Goal: Task Accomplishment & Management: Manage account settings

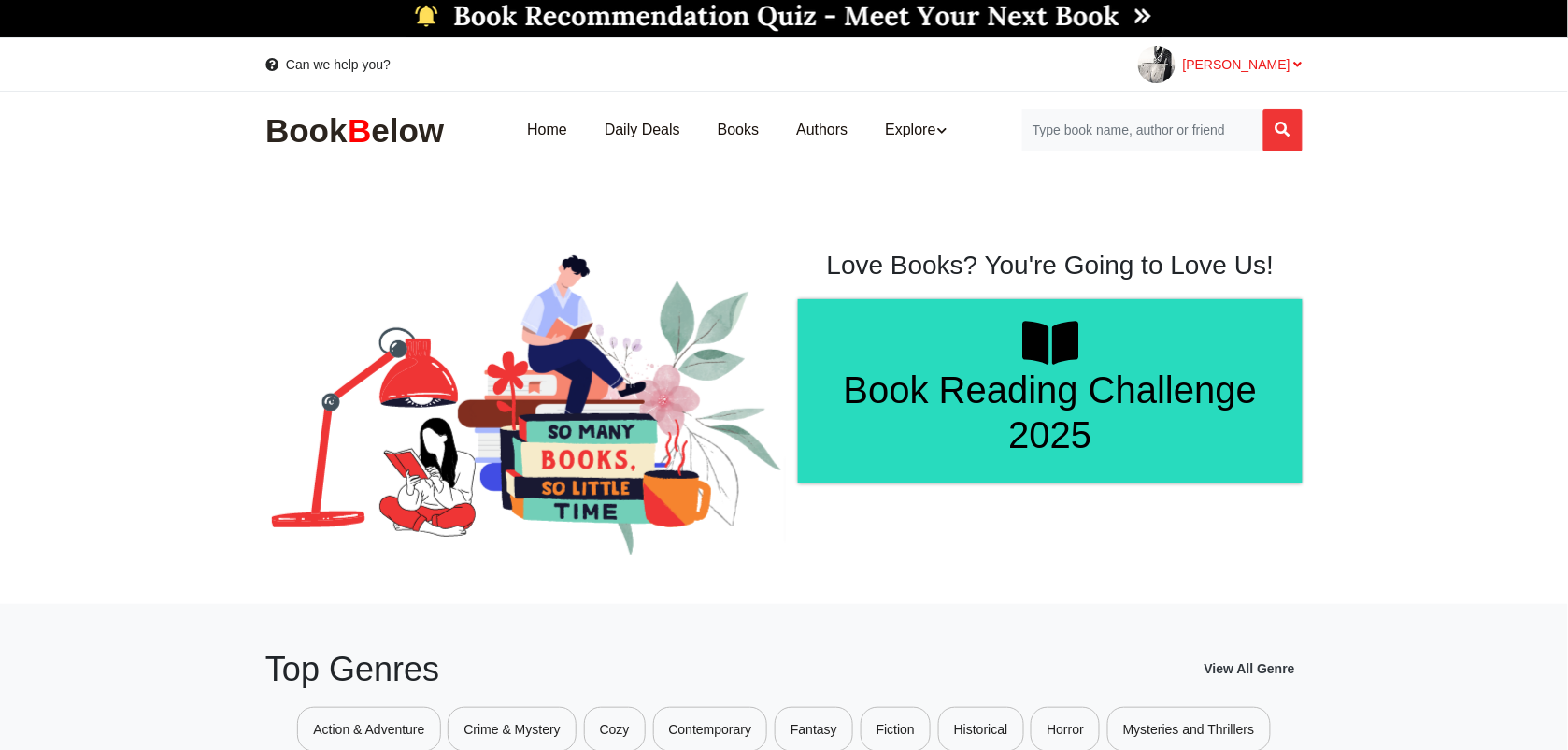
click at [1300, 61] on icon at bounding box center [1297, 65] width 9 height 13
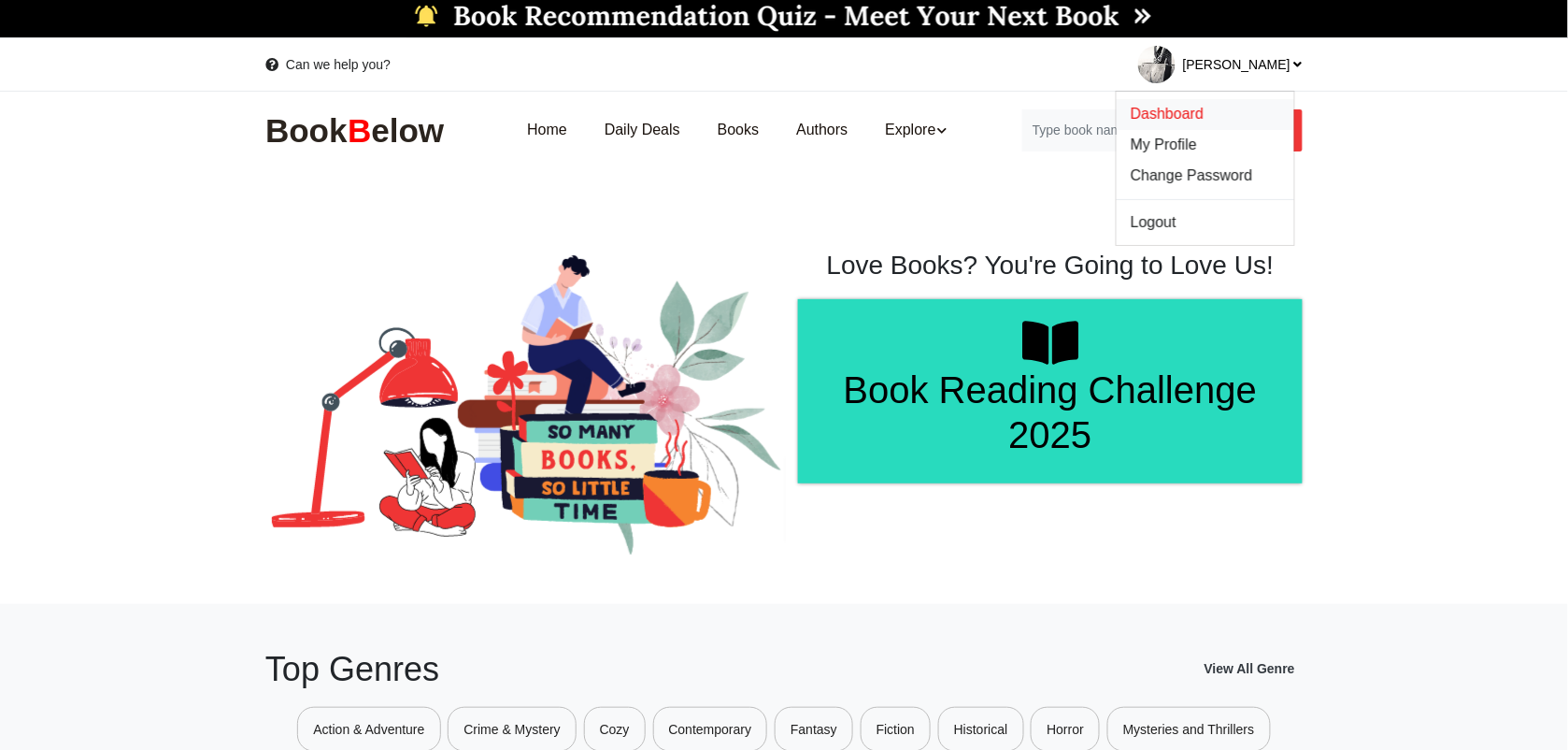
click at [1203, 113] on span "Dashboard" at bounding box center [1166, 113] width 73 height 16
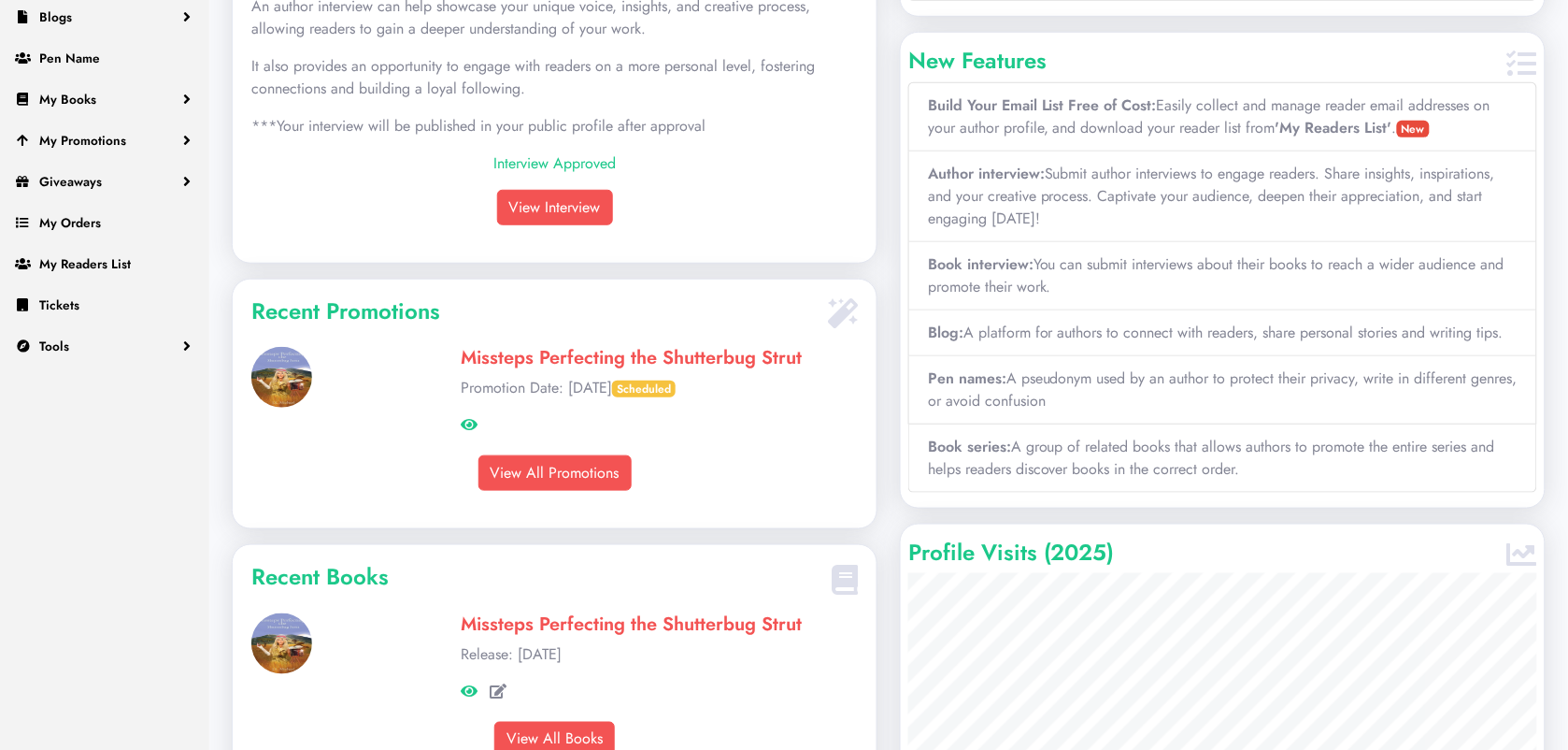
scroll to position [350, 0]
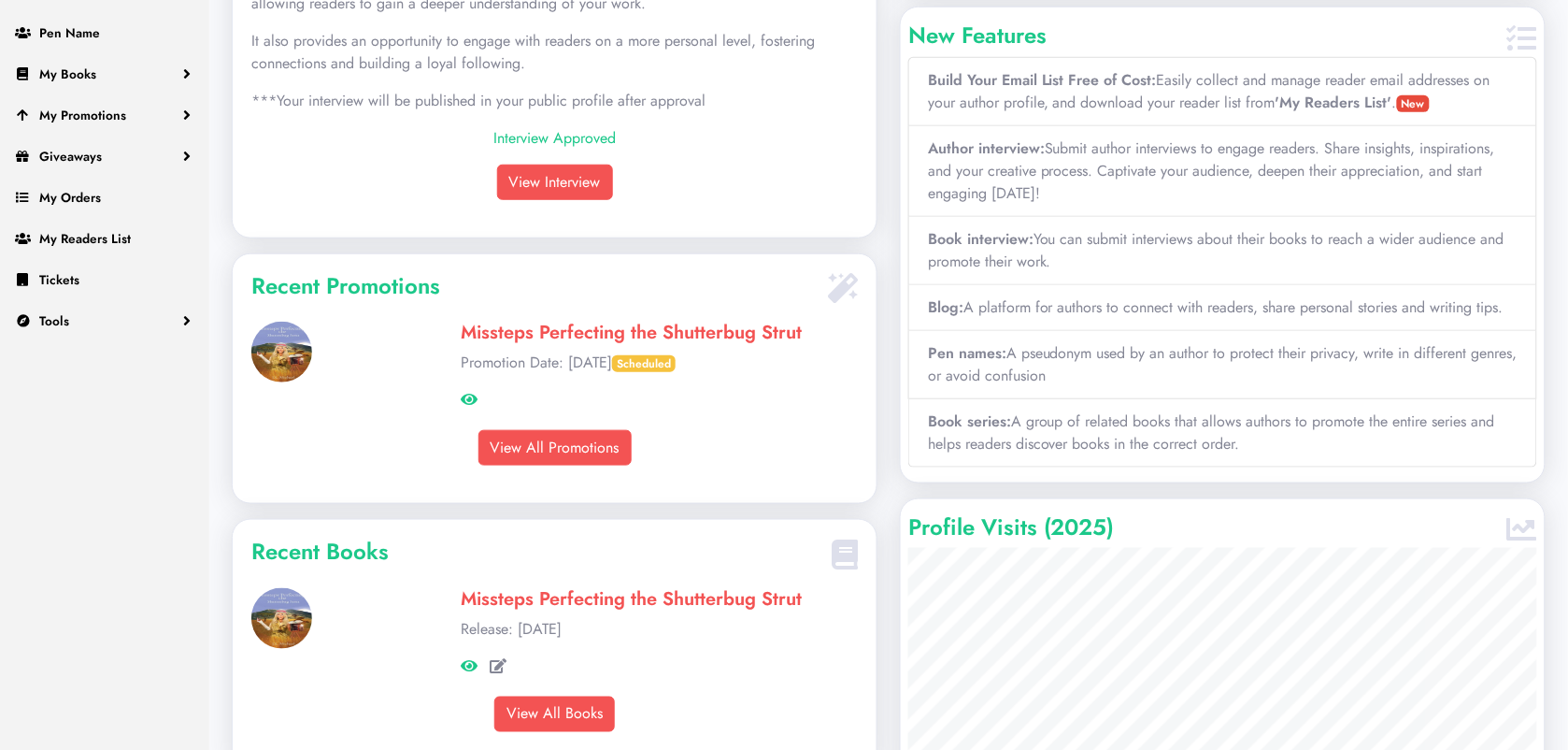
click at [526, 346] on link "Missteps Perfecting the Shutterbug Strut" at bounding box center [631, 332] width 341 height 27
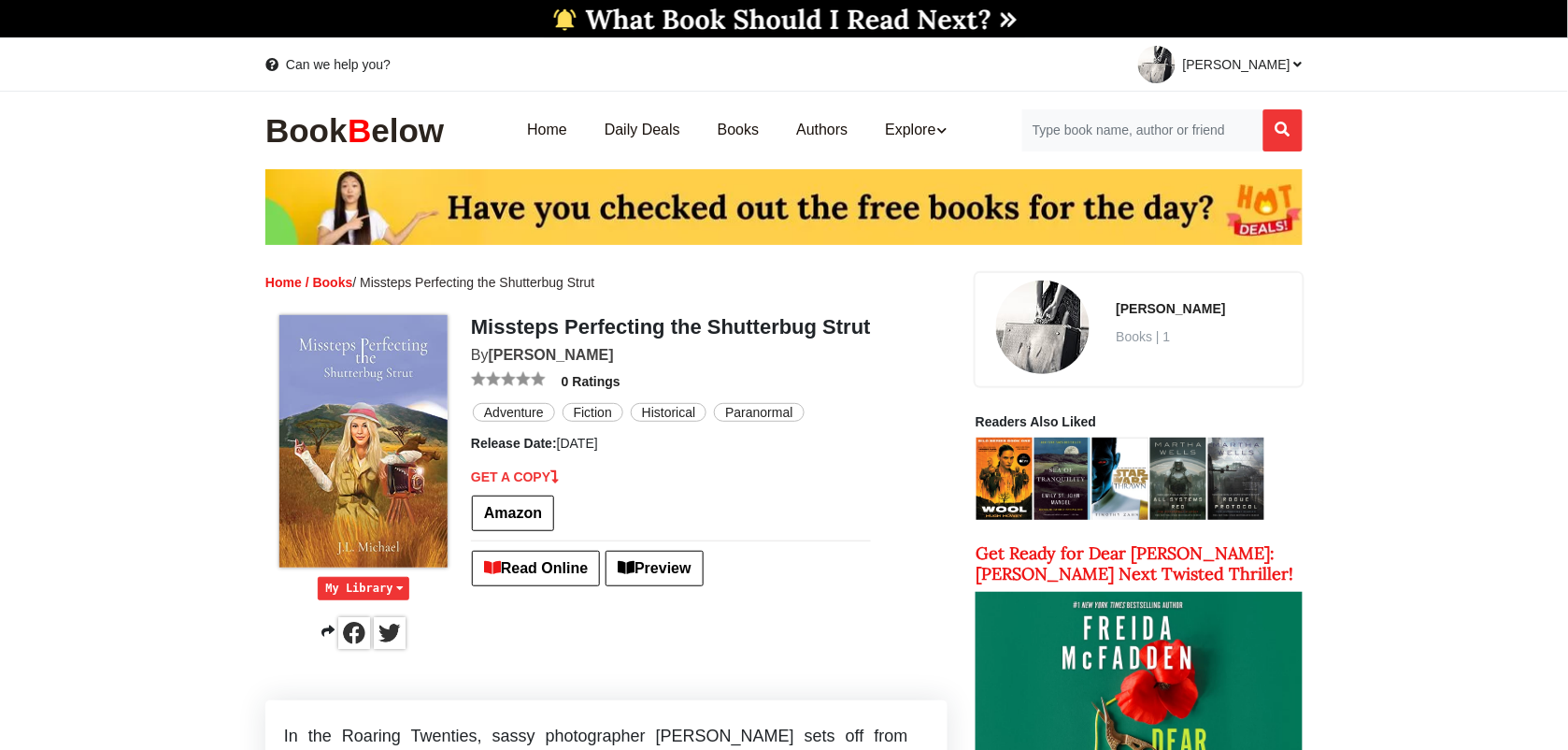
click at [547, 350] on link "[PERSON_NAME]" at bounding box center [551, 354] width 125 height 16
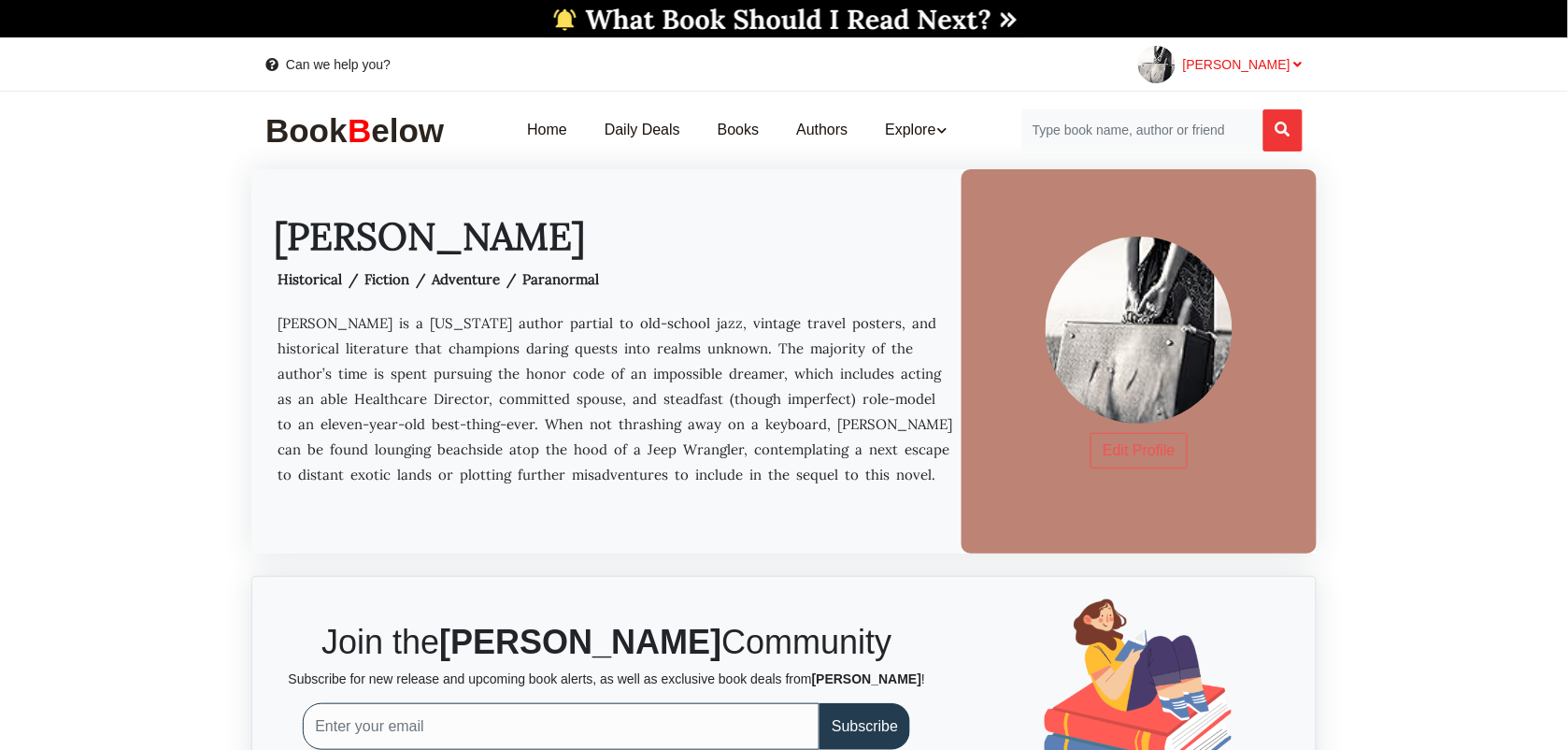
click at [1278, 62] on span "[PERSON_NAME]" at bounding box center [1242, 65] width 120 height 15
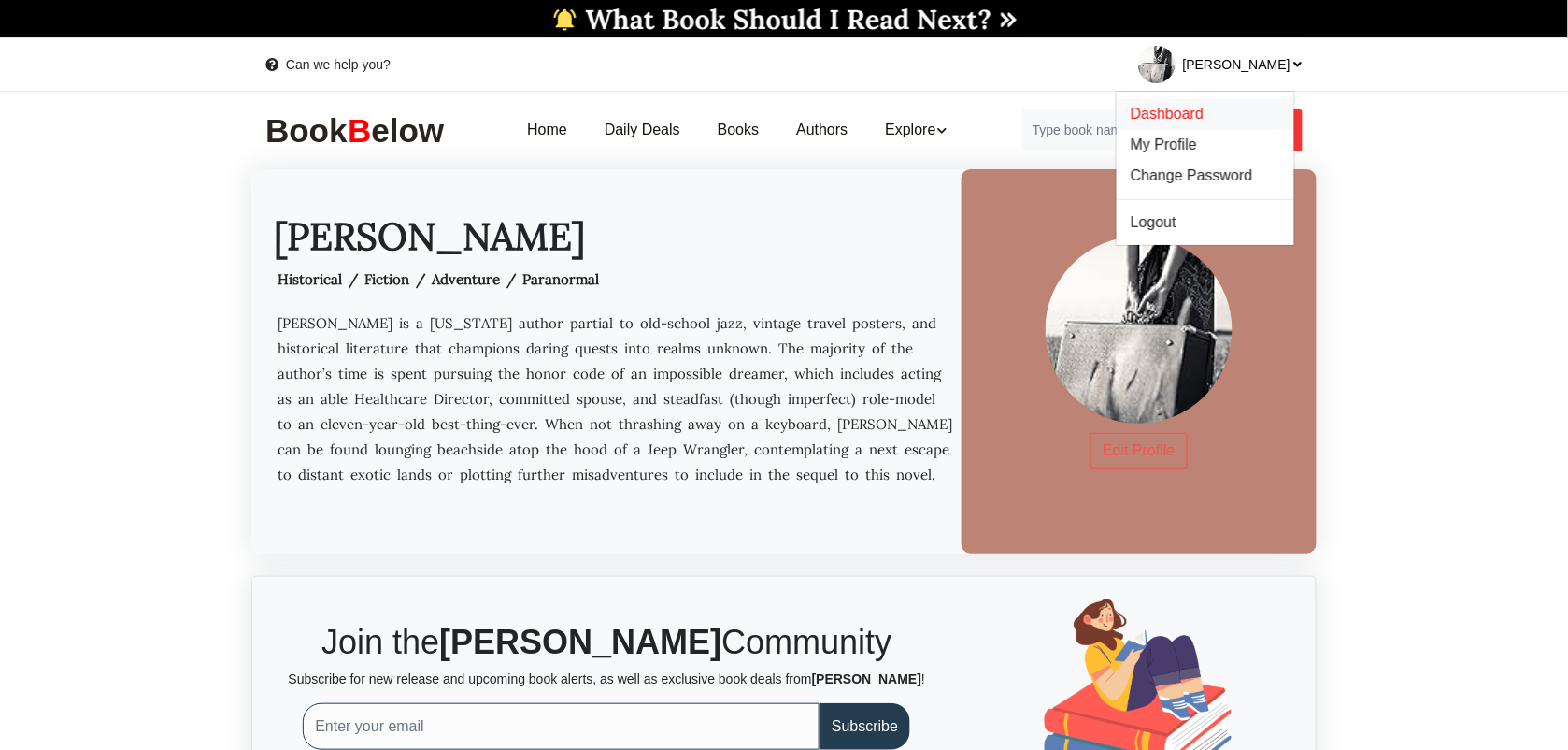
click at [1196, 103] on link "Dashboard" at bounding box center [1206, 115] width 178 height 31
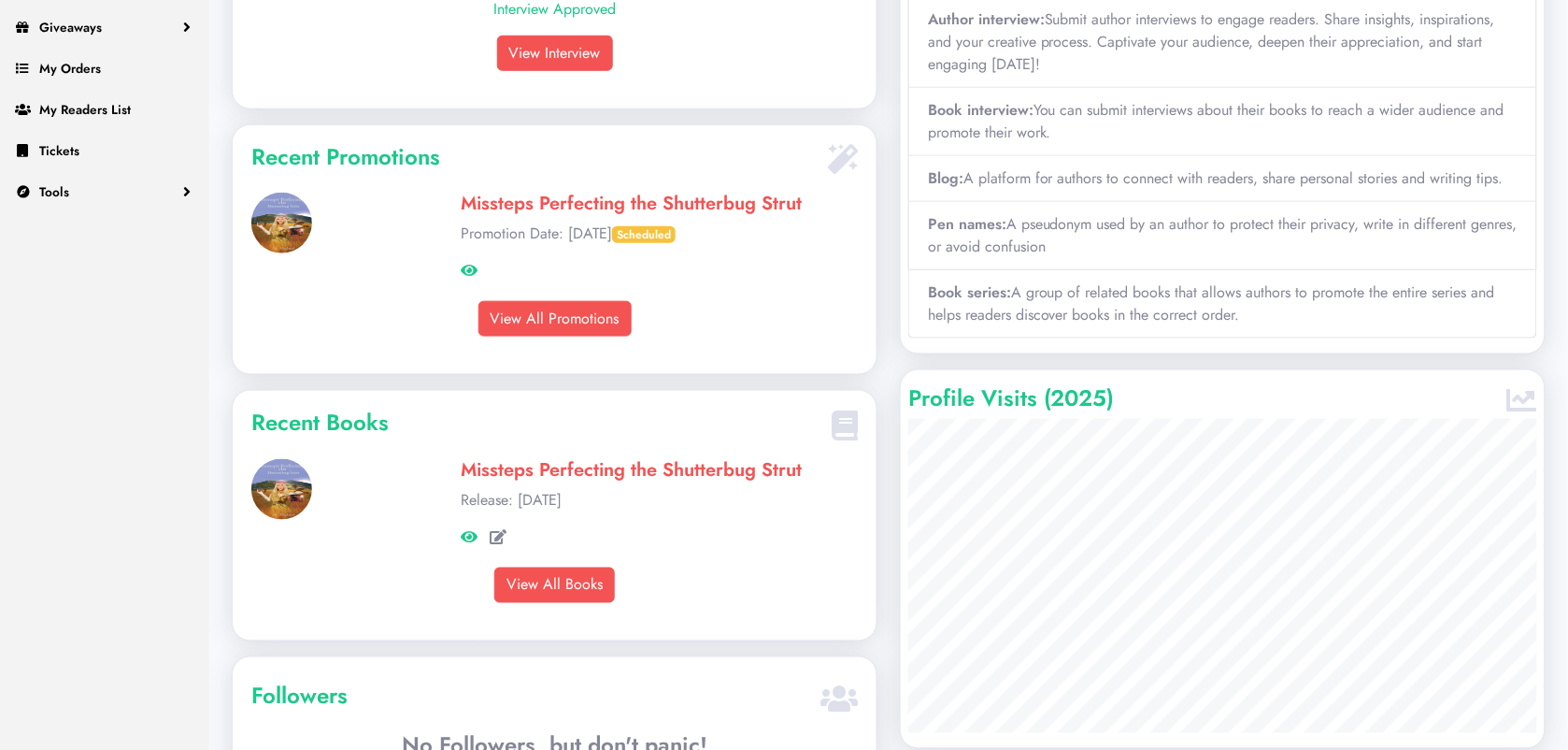
scroll to position [468, 0]
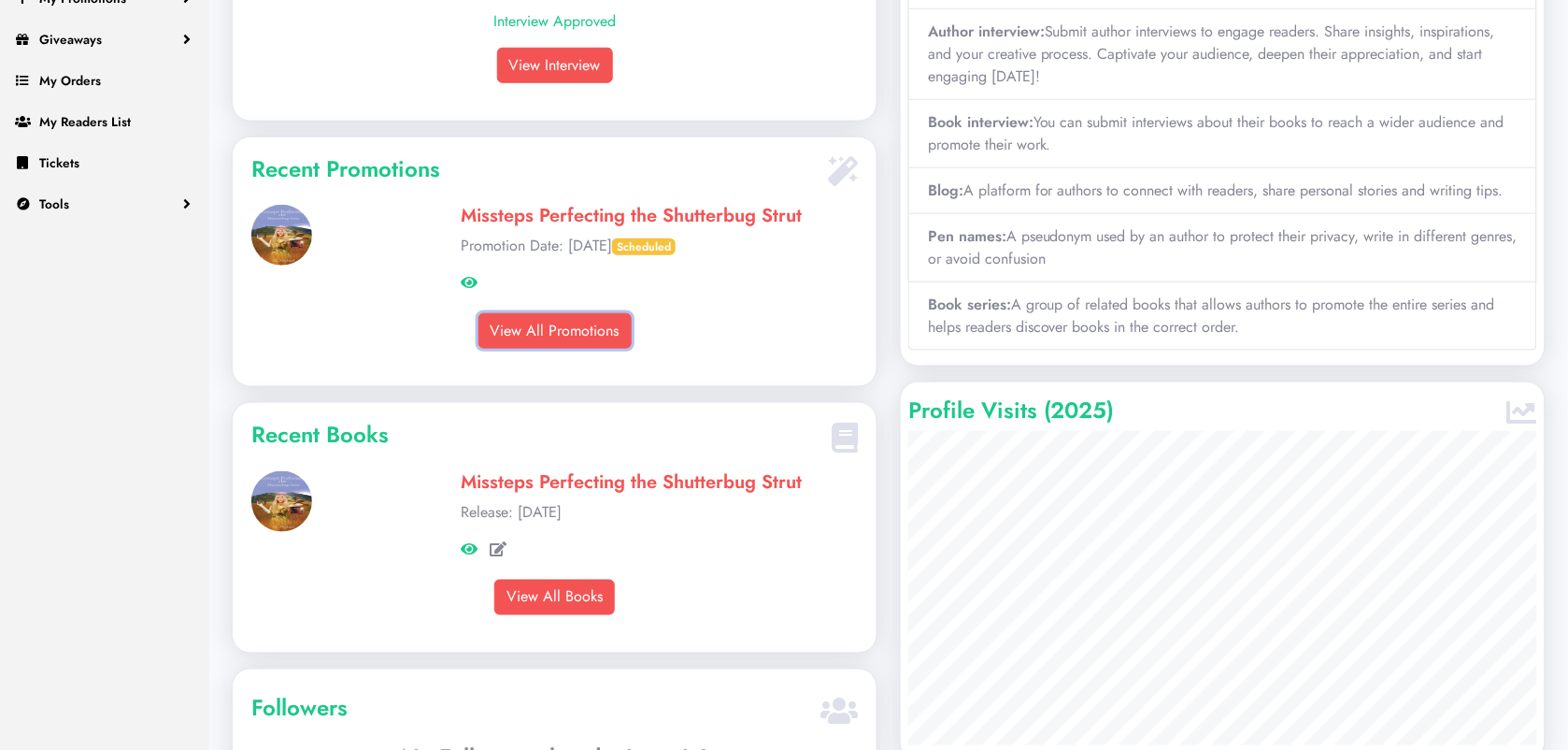
click at [566, 348] on link "View All Promotions" at bounding box center [555, 330] width 153 height 35
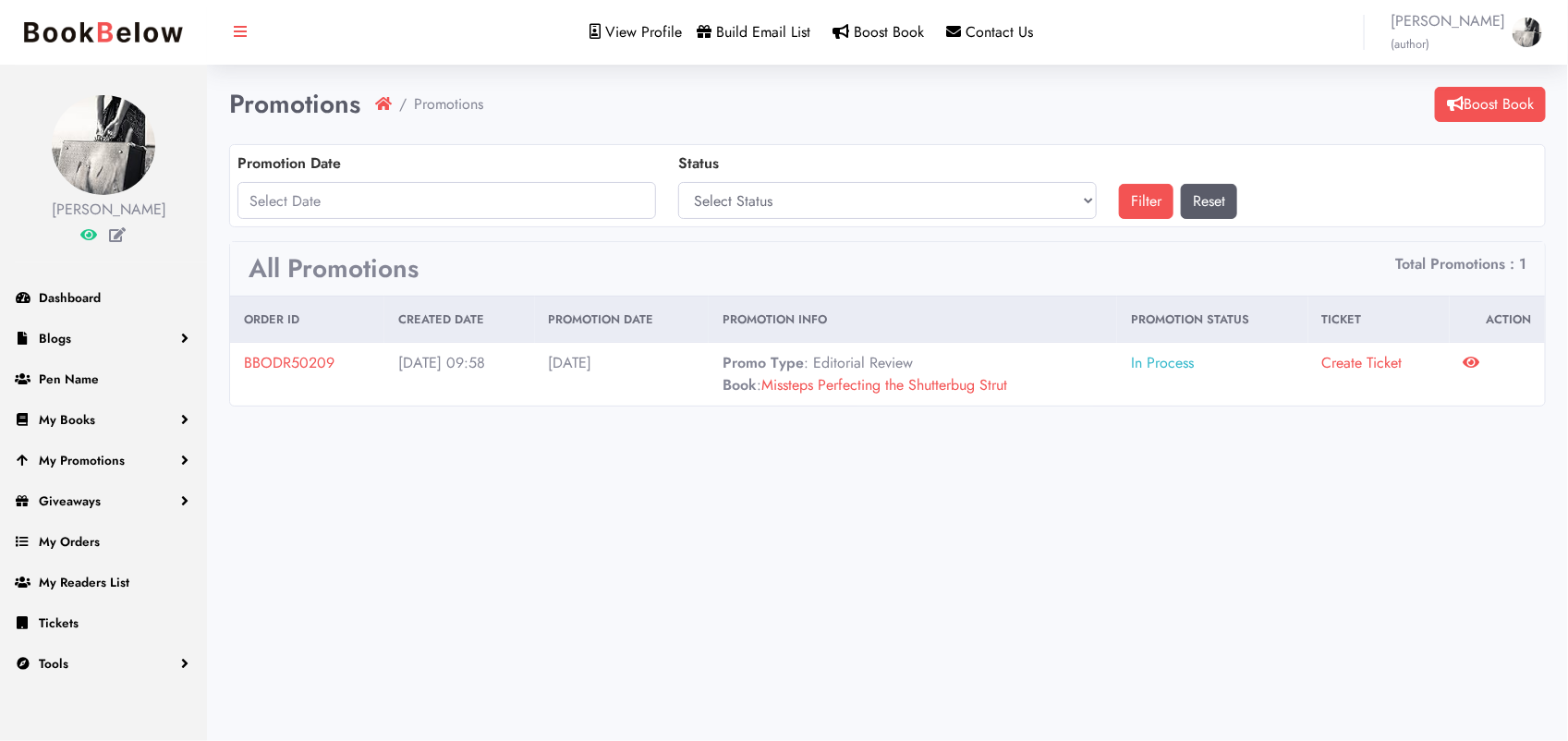
click at [306, 362] on link "BBODR50209" at bounding box center [289, 362] width 91 height 21
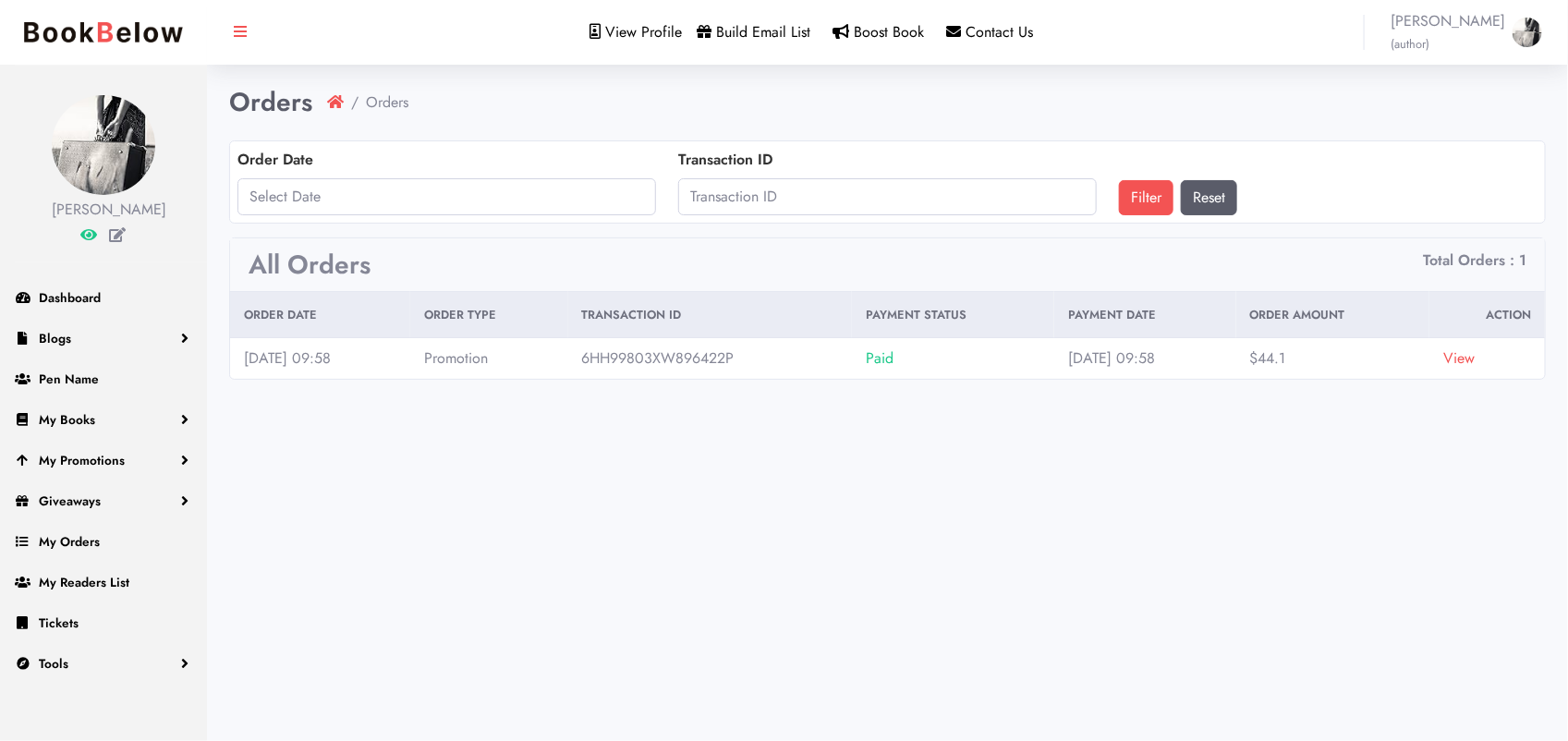
click at [1474, 367] on link "View" at bounding box center [1458, 357] width 31 height 21
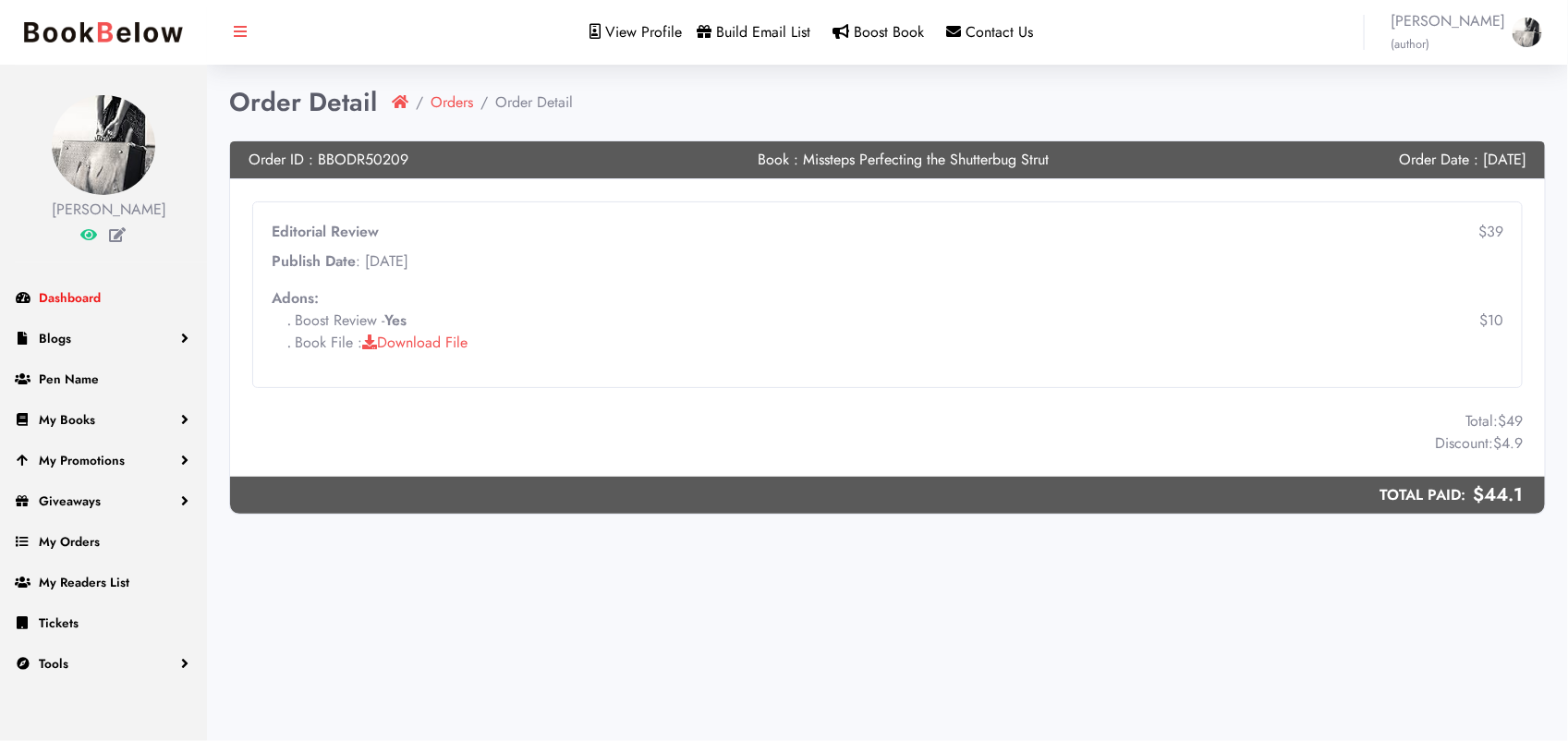
click at [84, 288] on span "Dashboard" at bounding box center [69, 298] width 61 height 19
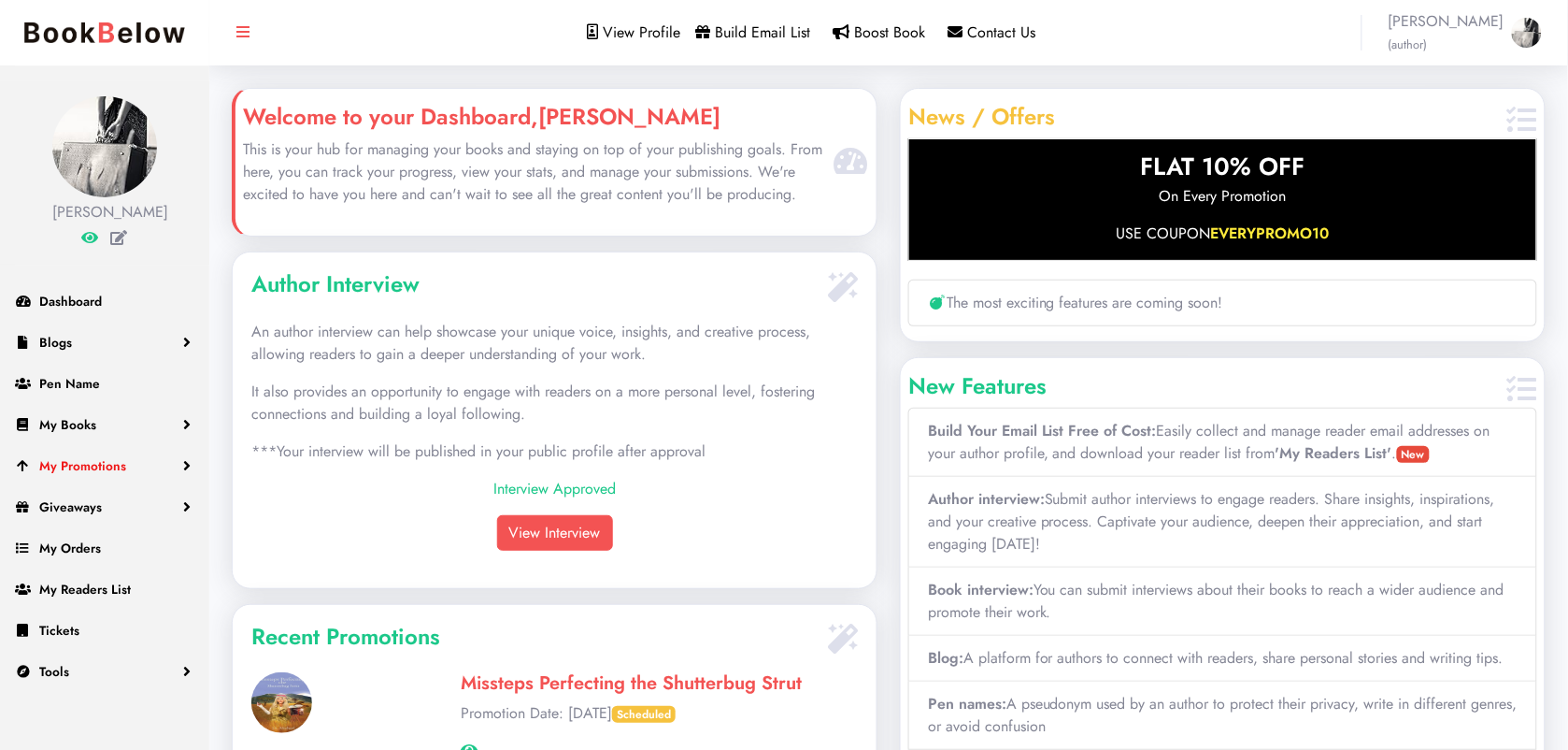
click at [152, 466] on link "My Promotions" at bounding box center [104, 465] width 209 height 41
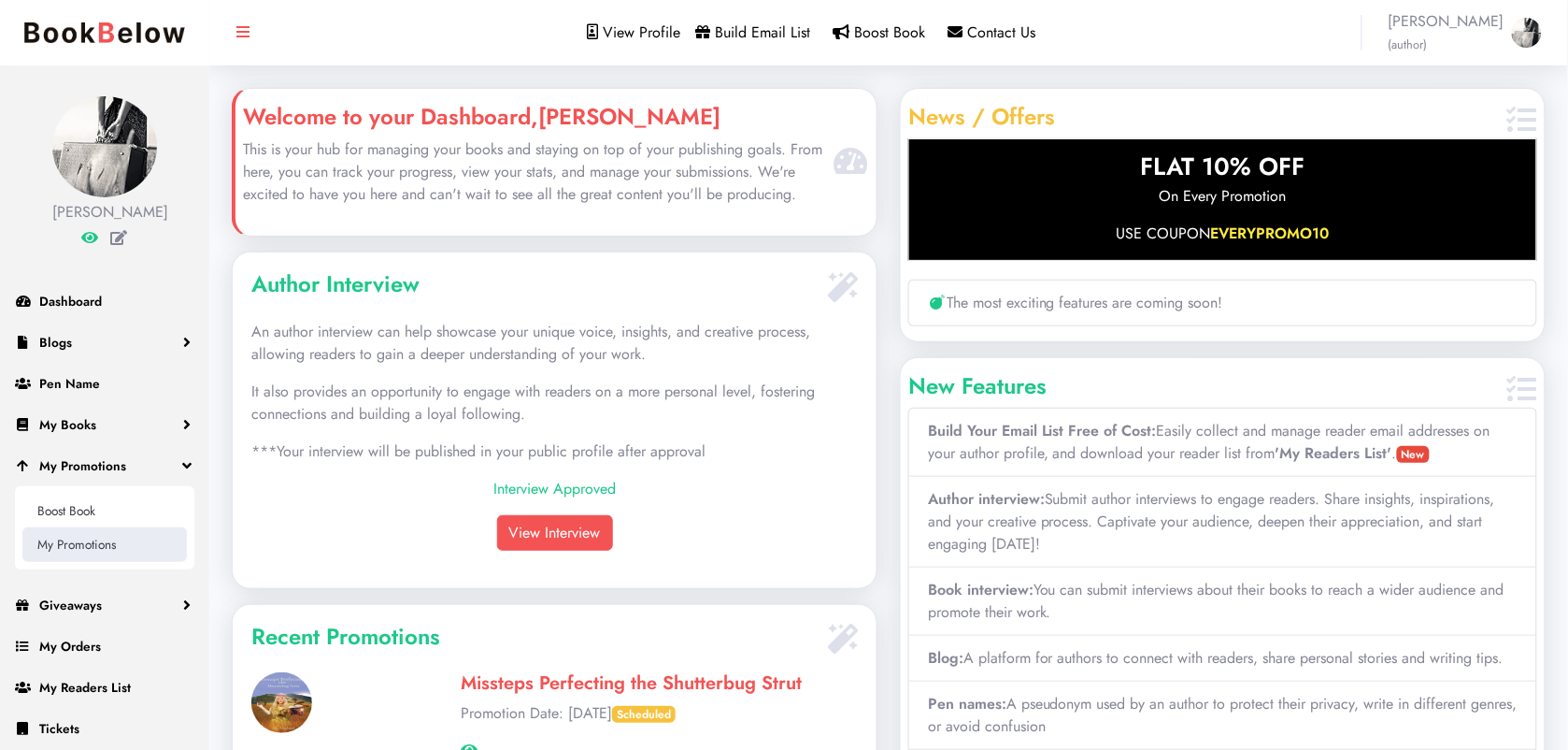
click at [59, 547] on link "My Promotions" at bounding box center [104, 543] width 164 height 33
click at [641, 31] on span "View Profile" at bounding box center [642, 32] width 77 height 21
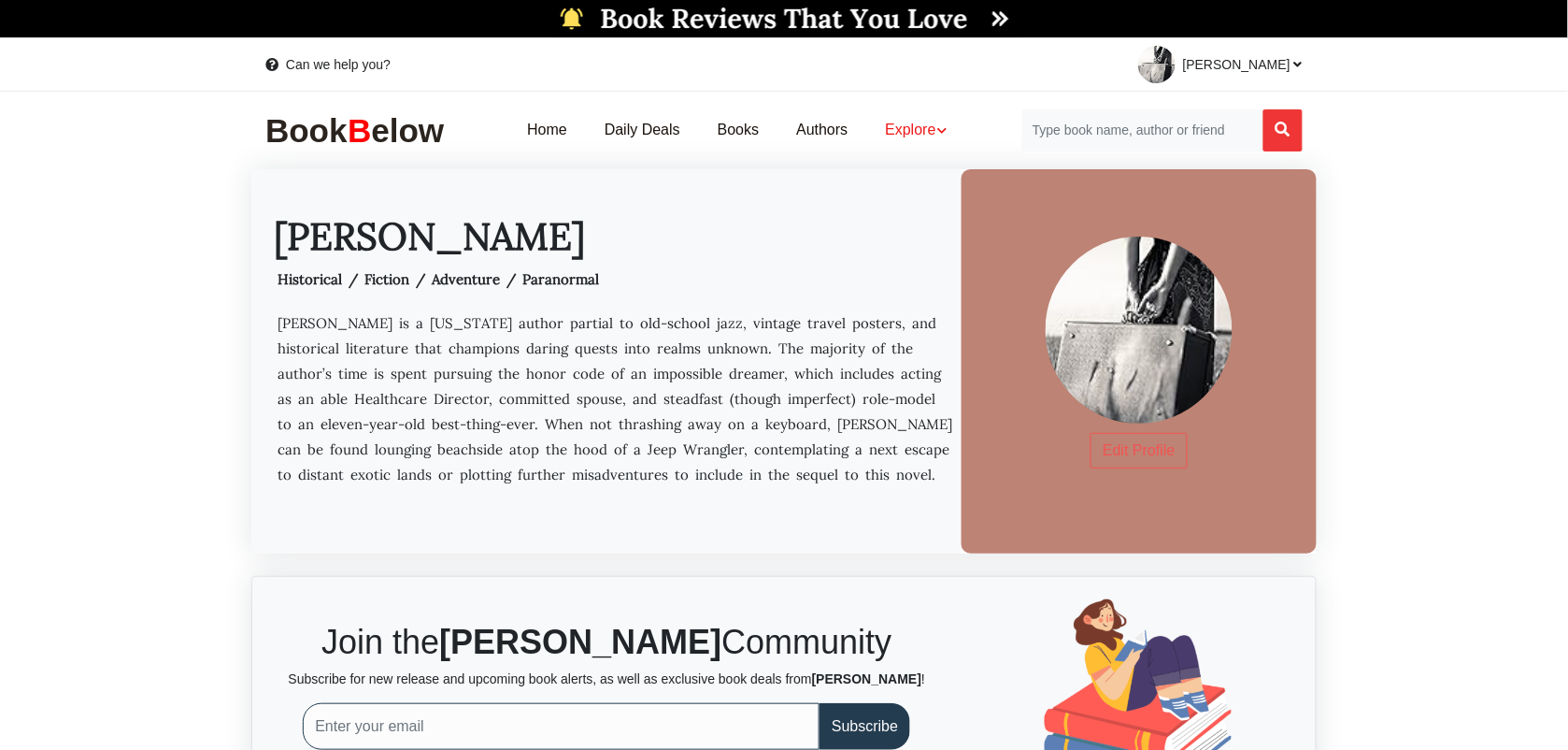
click at [937, 131] on link "Explore" at bounding box center [916, 131] width 99 height 59
click at [1125, 445] on link "Edit Profile" at bounding box center [1138, 450] width 97 height 35
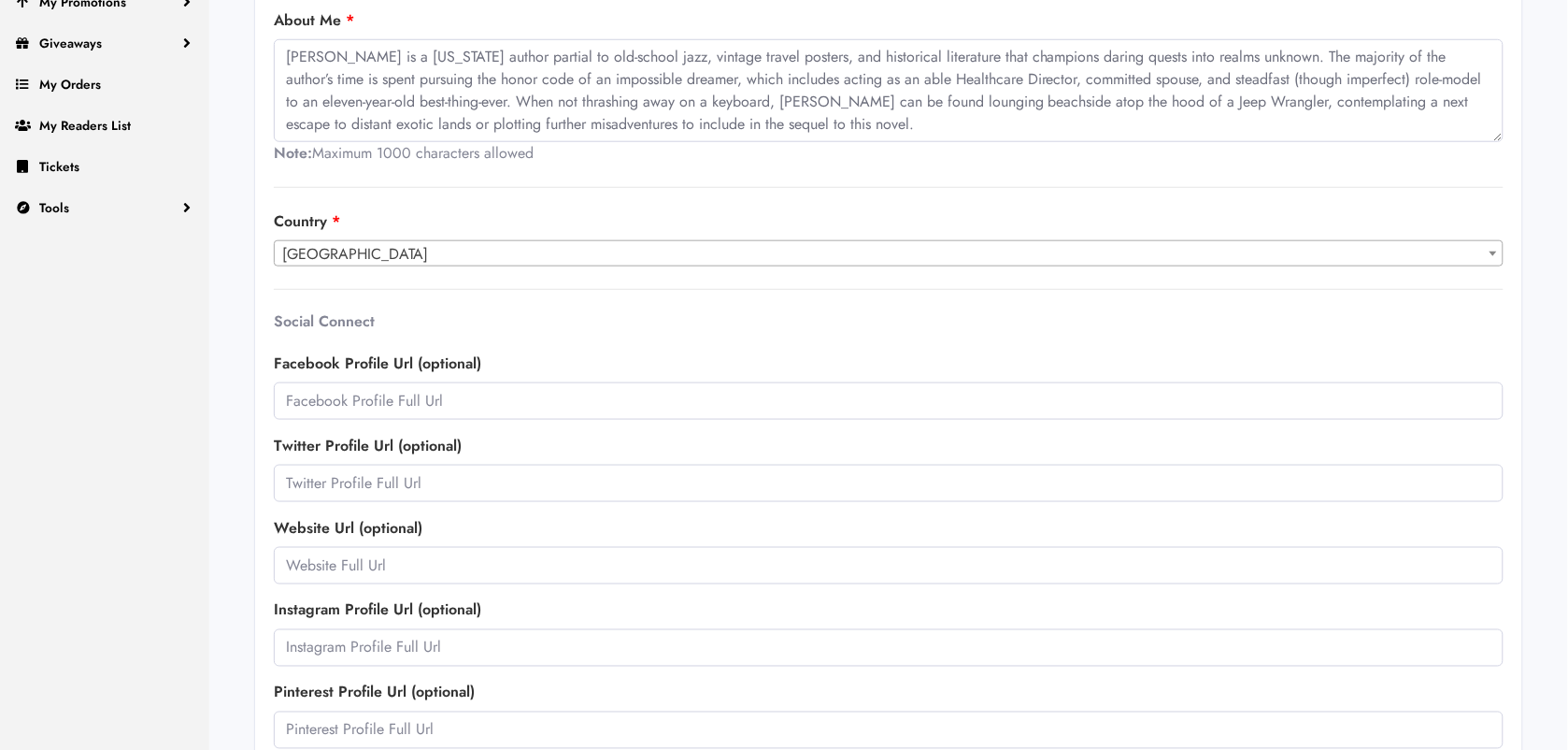
scroll to position [549, 0]
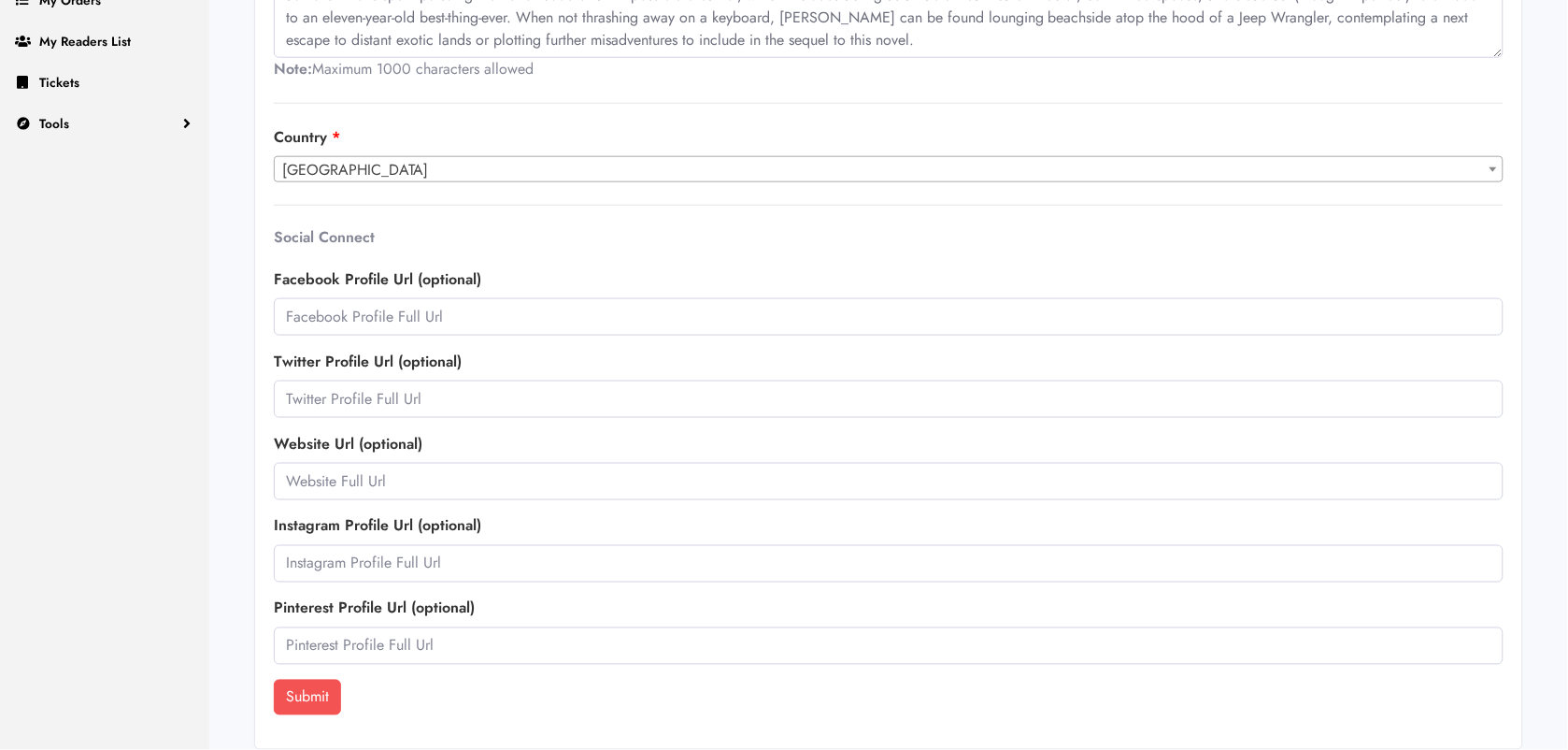
click at [285, 674] on div "Social Connect Facebook Profile Url (optional) Twitter Profile Url (optional) W…" at bounding box center [888, 453] width 1252 height 452
click at [295, 697] on button "Submit" at bounding box center [307, 696] width 67 height 35
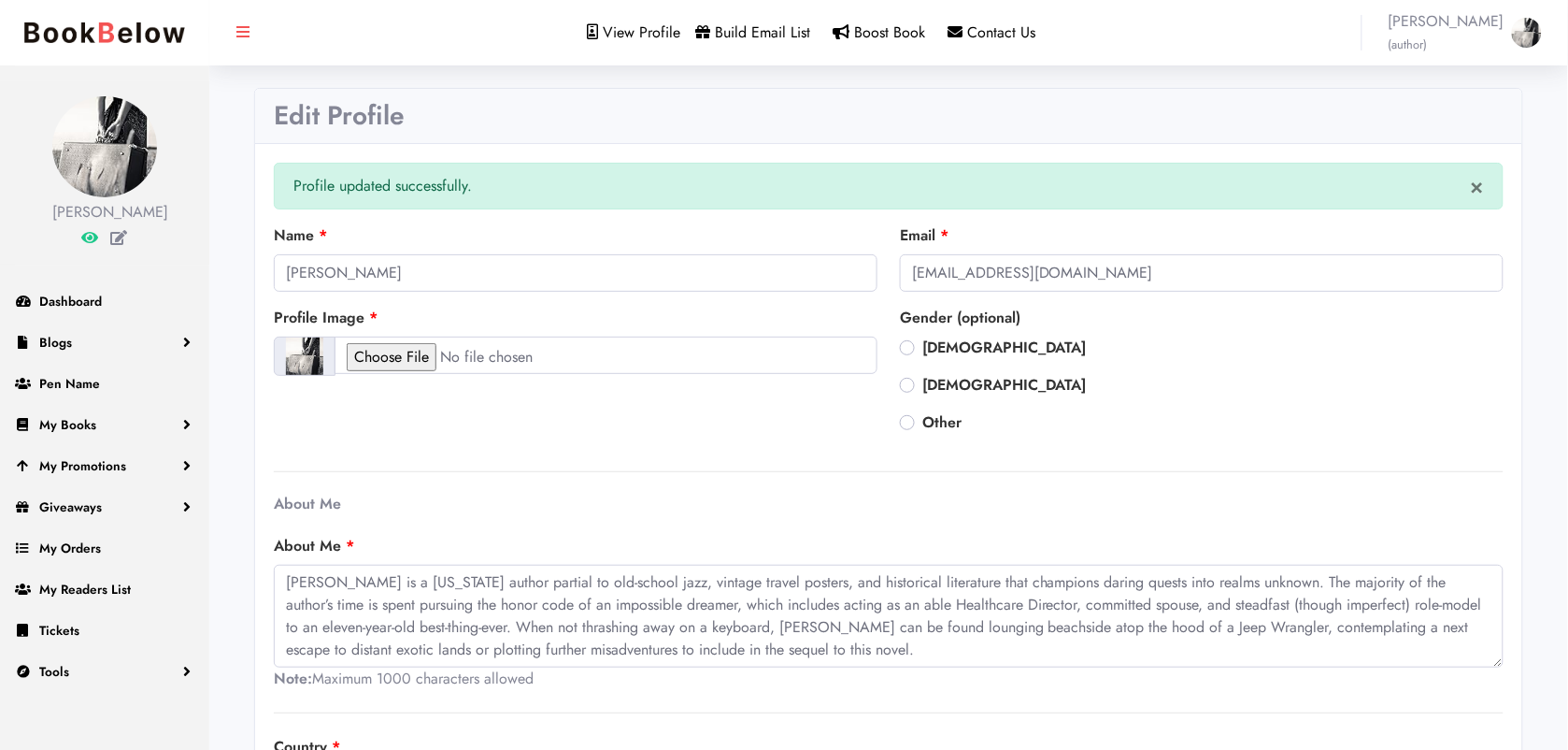
click at [671, 29] on span "View Profile" at bounding box center [642, 32] width 77 height 21
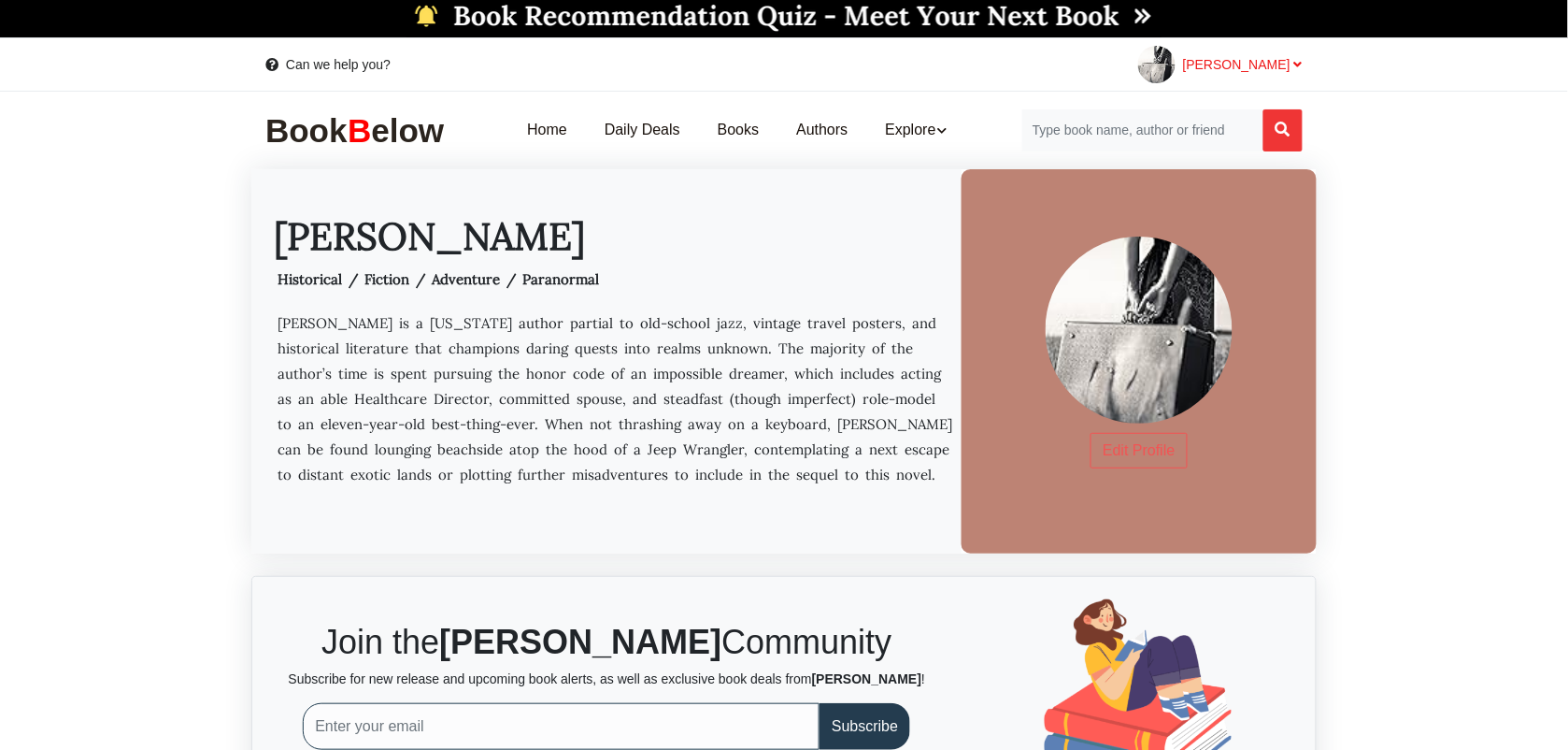
click at [1290, 61] on span "[PERSON_NAME]" at bounding box center [1242, 65] width 120 height 15
click at [1291, 57] on span "[PERSON_NAME]" at bounding box center [1242, 65] width 120 height 15
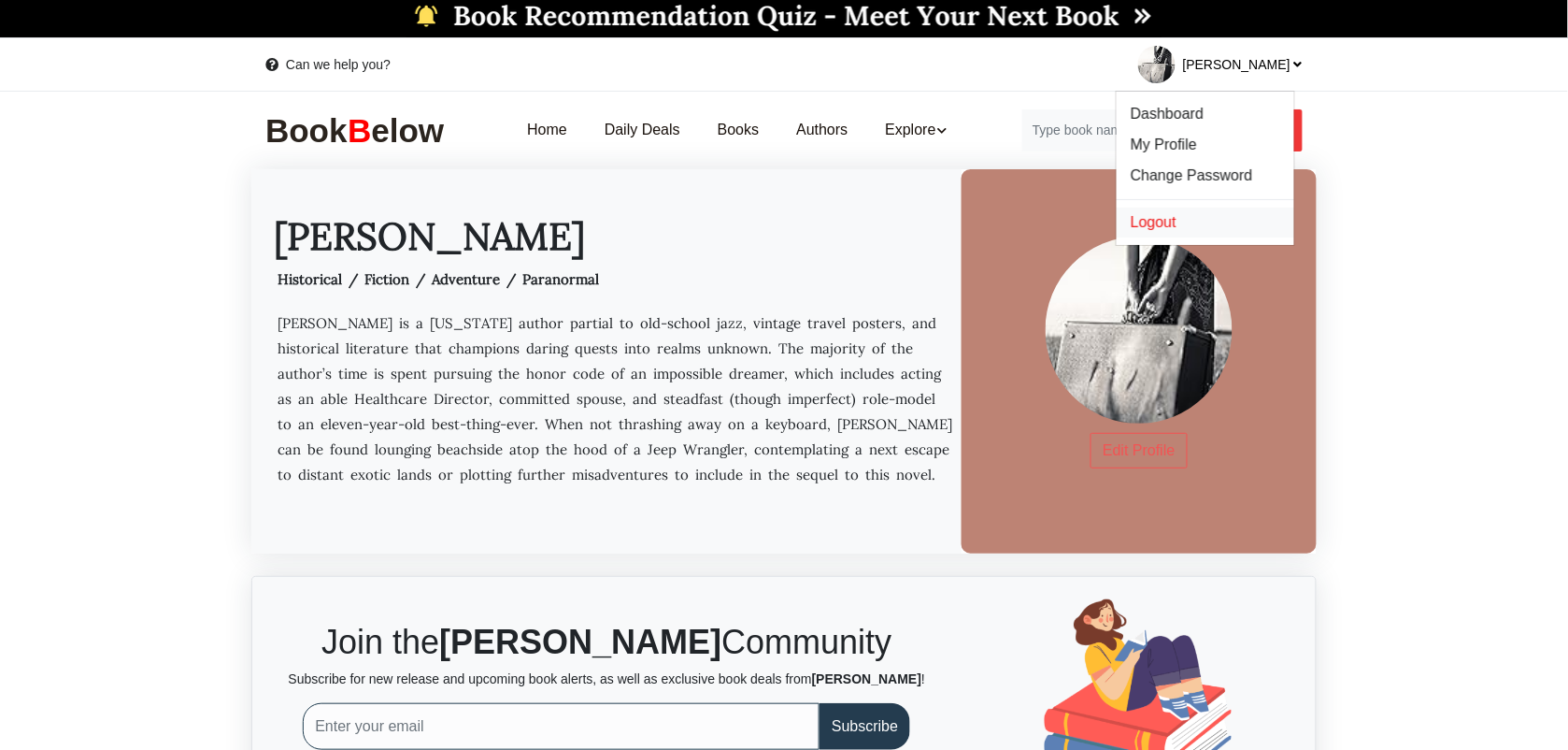
click at [1180, 212] on link "Logout" at bounding box center [1206, 223] width 178 height 31
